Goal: Use online tool/utility: Utilize a website feature to perform a specific function

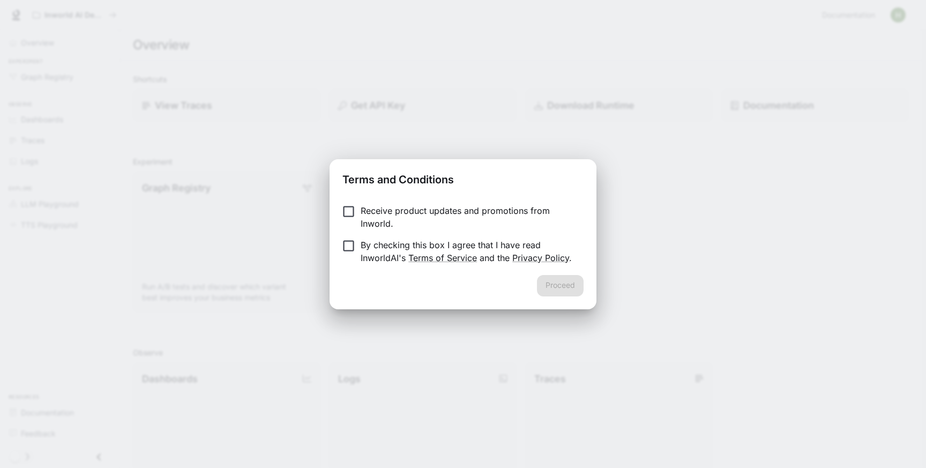
click at [398, 209] on p "Receive product updates and promotions from Inworld." at bounding box center [468, 217] width 214 height 26
click at [365, 243] on p "By checking this box I agree that I have read InworldAI's Terms of Service and …" at bounding box center [468, 251] width 214 height 26
click at [552, 280] on button "Proceed" at bounding box center [560, 285] width 47 height 21
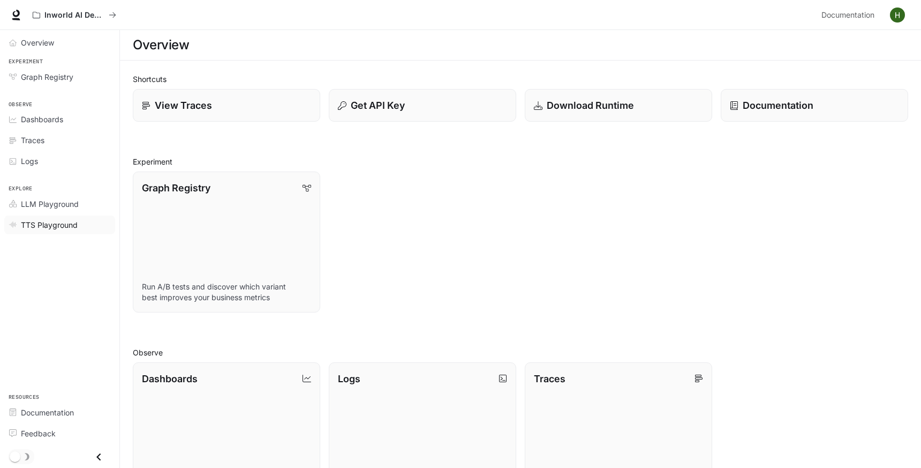
click at [68, 220] on span "TTS Playground" at bounding box center [49, 224] width 57 height 11
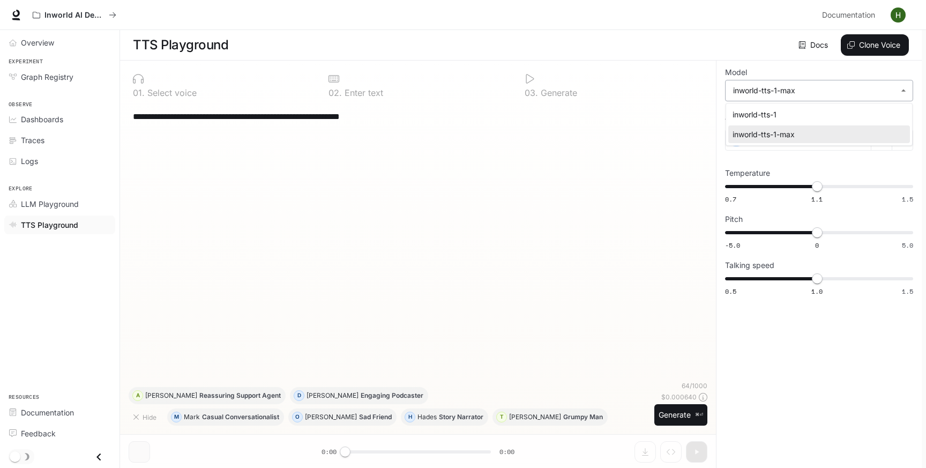
click at [852, 91] on body "**********" at bounding box center [463, 234] width 926 height 468
click at [877, 46] on div at bounding box center [463, 234] width 926 height 468
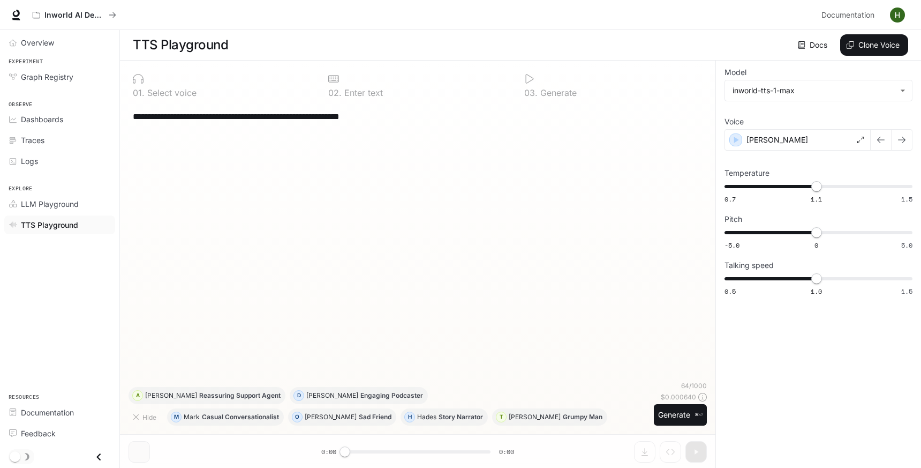
click at [877, 46] on button "Clone Voice" at bounding box center [875, 44] width 68 height 21
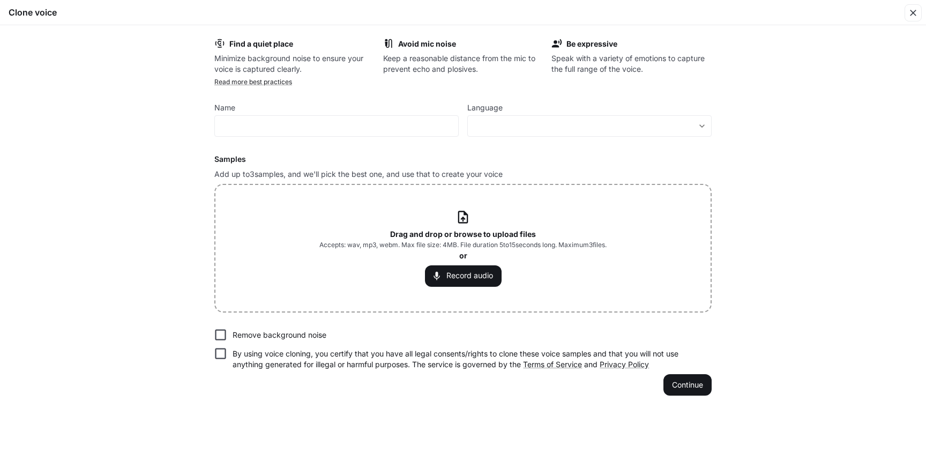
click at [398, 114] on label "Name" at bounding box center [336, 109] width 244 height 11
click at [388, 131] on input "text" at bounding box center [336, 126] width 243 height 11
click at [558, 125] on body "**********" at bounding box center [463, 234] width 926 height 468
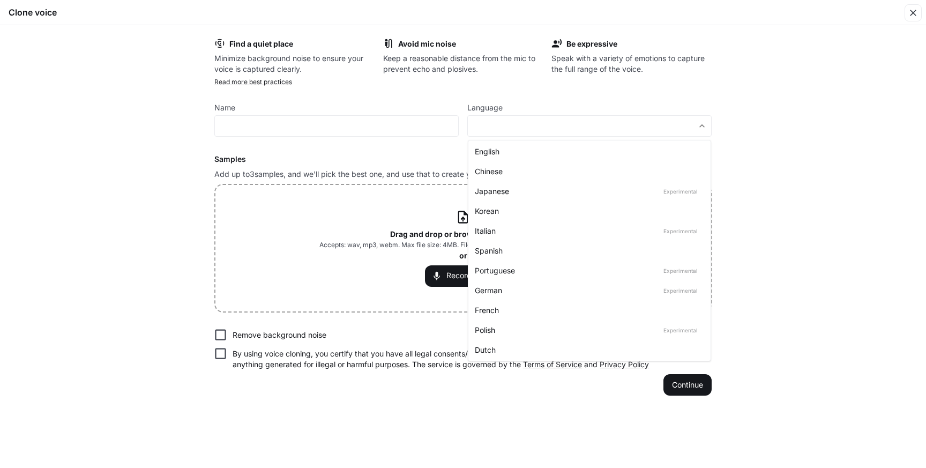
click at [96, 100] on div at bounding box center [463, 234] width 926 height 468
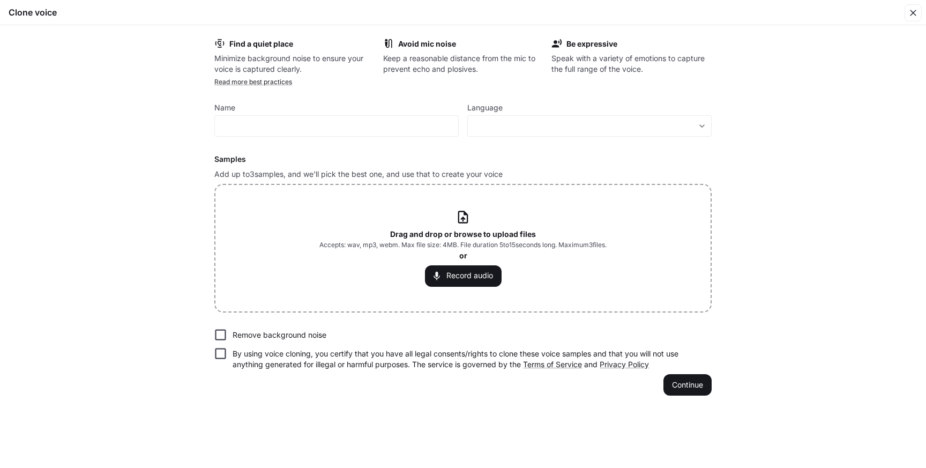
click at [132, 65] on div "Find a quiet place Minimize background noise to ensure your voice is captured c…" at bounding box center [463, 246] width 926 height 442
click at [913, 14] on icon "button" at bounding box center [912, 12] width 11 height 11
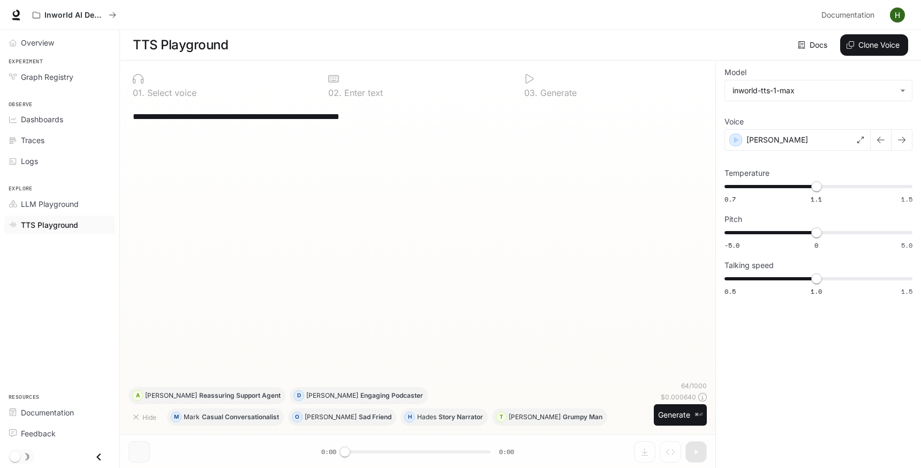
click at [438, 13] on div "Inworld AI Demos" at bounding box center [423, 14] width 790 height 21
click at [679, 409] on button "Generate ⌘⏎" at bounding box center [680, 415] width 53 height 22
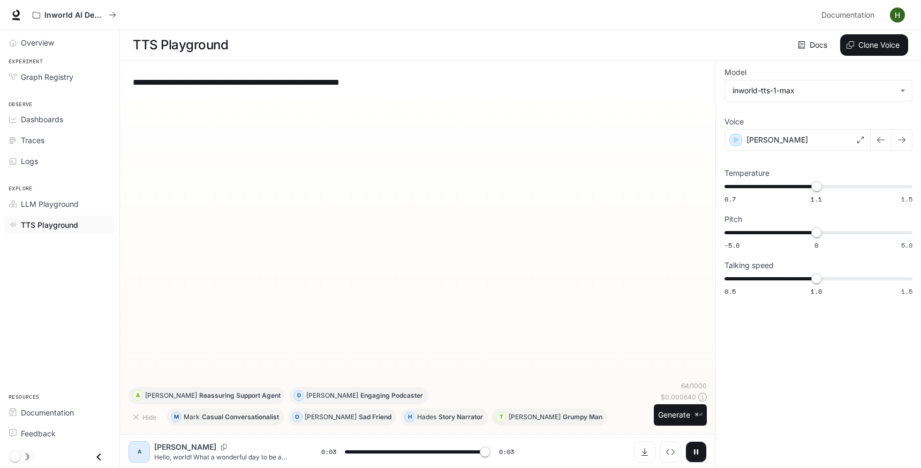
type input "*"
click at [768, 393] on div "**********" at bounding box center [819, 265] width 206 height 408
